Goal: Register for event/course

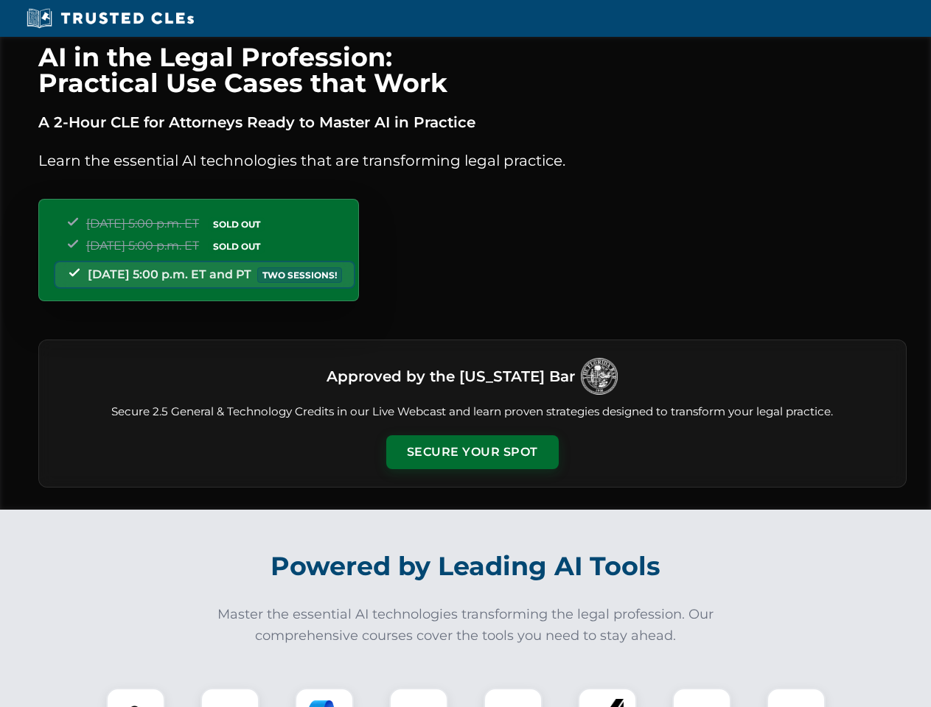
click at [472, 452] on button "Secure Your Spot" at bounding box center [472, 453] width 172 height 34
click at [136, 698] on img at bounding box center [135, 717] width 43 height 43
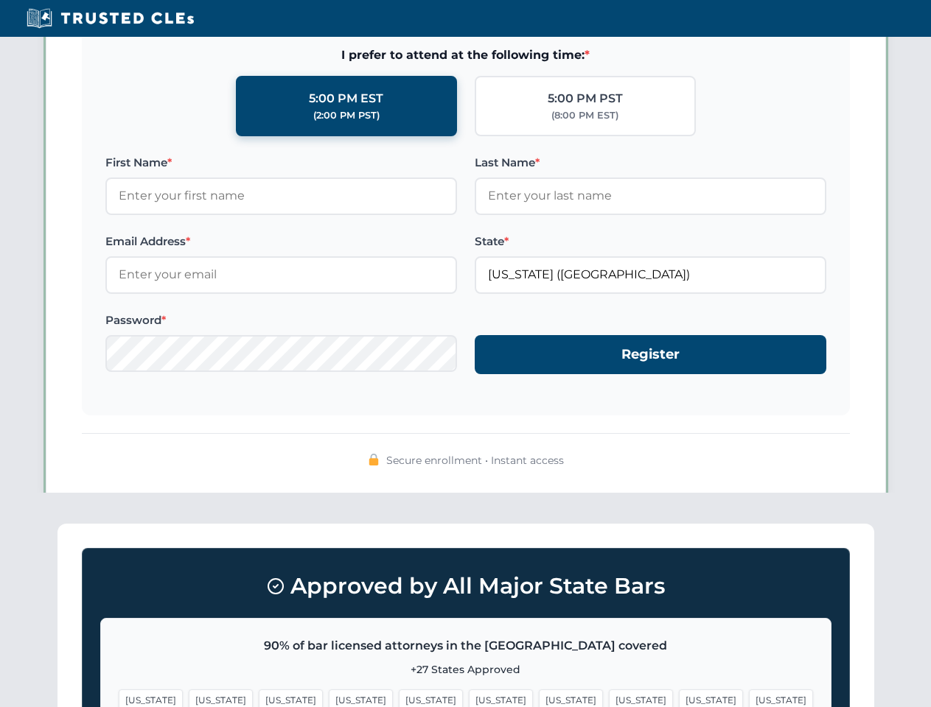
click at [539, 698] on span "[US_STATE]" at bounding box center [571, 700] width 64 height 21
click at [679, 698] on span "[US_STATE]" at bounding box center [711, 700] width 64 height 21
